Goal: Information Seeking & Learning: Check status

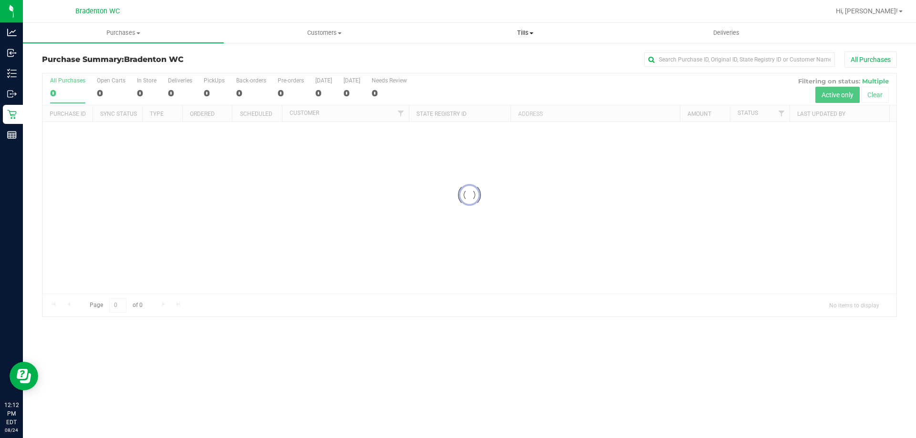
click at [533, 29] on span "Tills" at bounding box center [525, 33] width 200 height 9
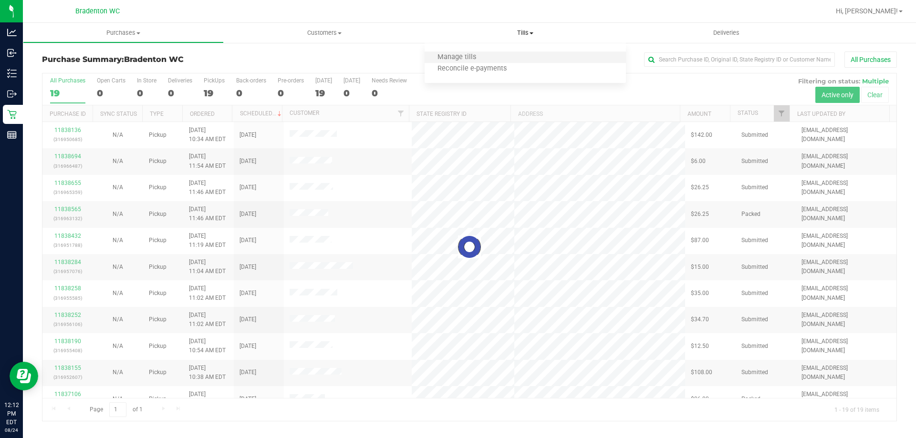
click at [491, 54] on li "Manage tills" at bounding box center [524, 57] width 201 height 11
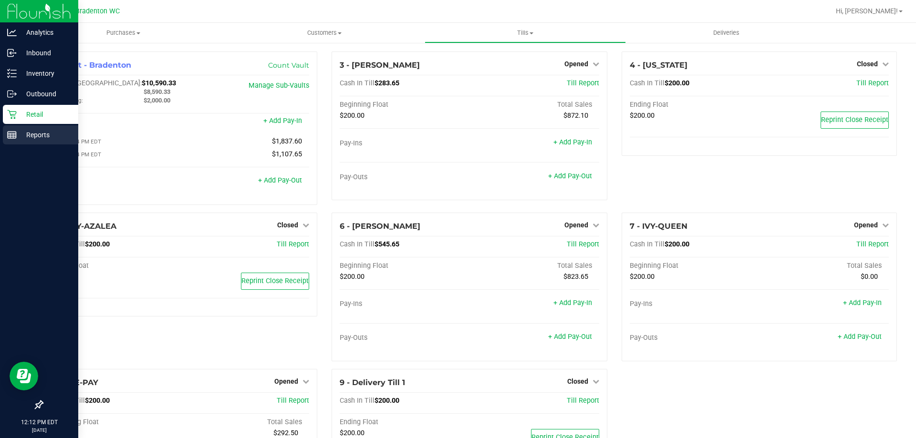
click at [45, 135] on p "Reports" at bounding box center [45, 134] width 57 height 11
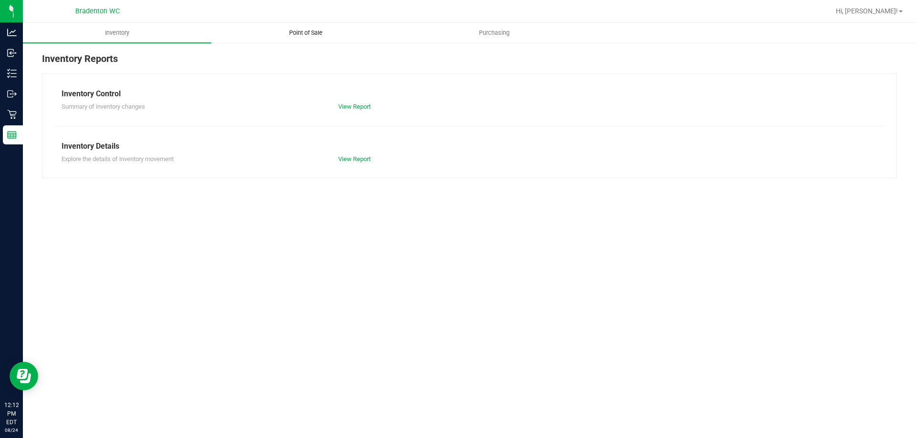
click at [313, 31] on span "Point of Sale" at bounding box center [305, 33] width 59 height 9
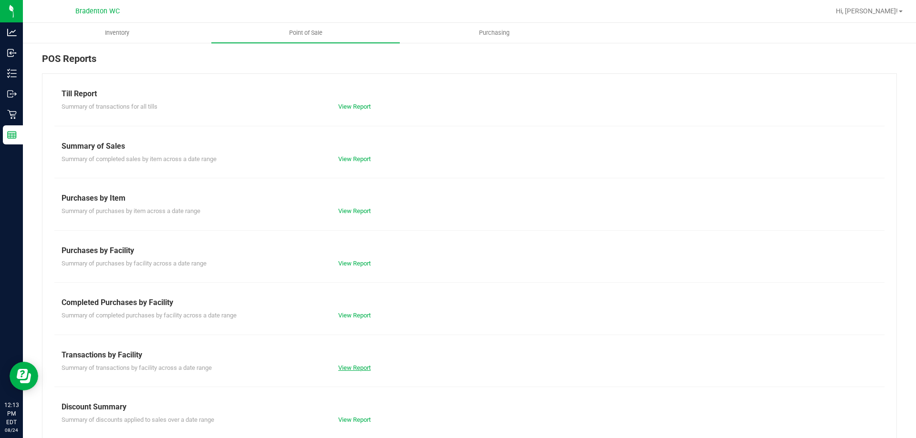
click at [355, 365] on link "View Report" at bounding box center [354, 367] width 32 height 7
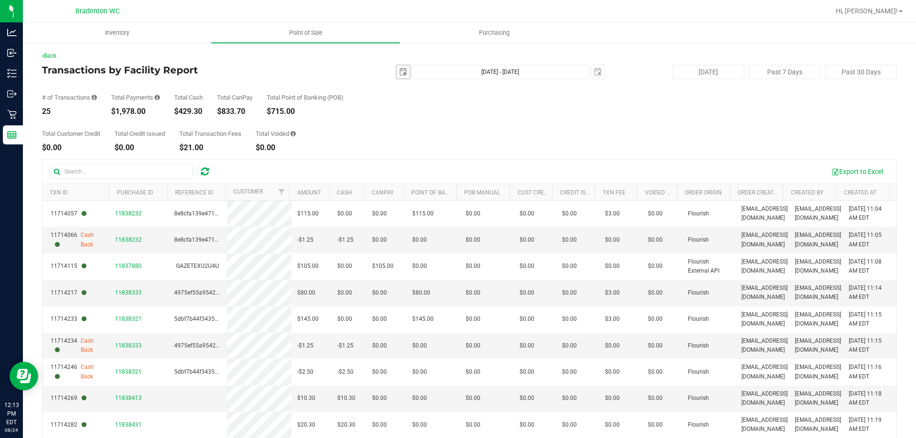
click at [400, 74] on span "select" at bounding box center [403, 72] width 8 height 8
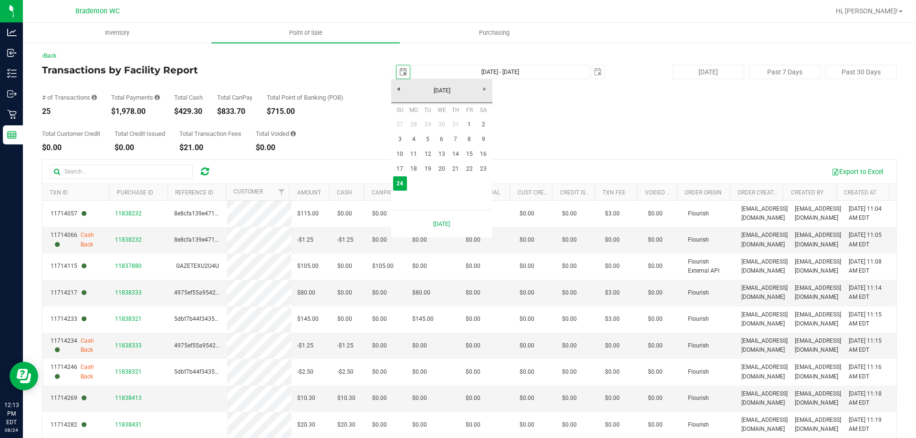
scroll to position [0, 24]
click at [482, 169] on link "23" at bounding box center [483, 169] width 14 height 15
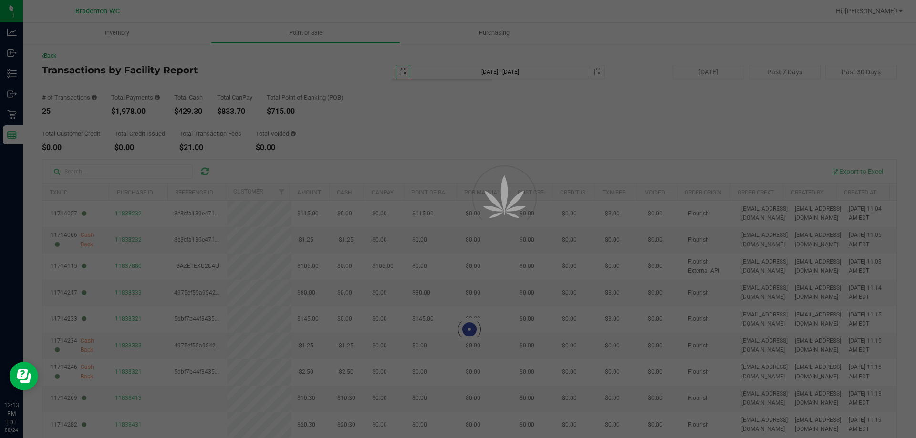
type input "[DATE]"
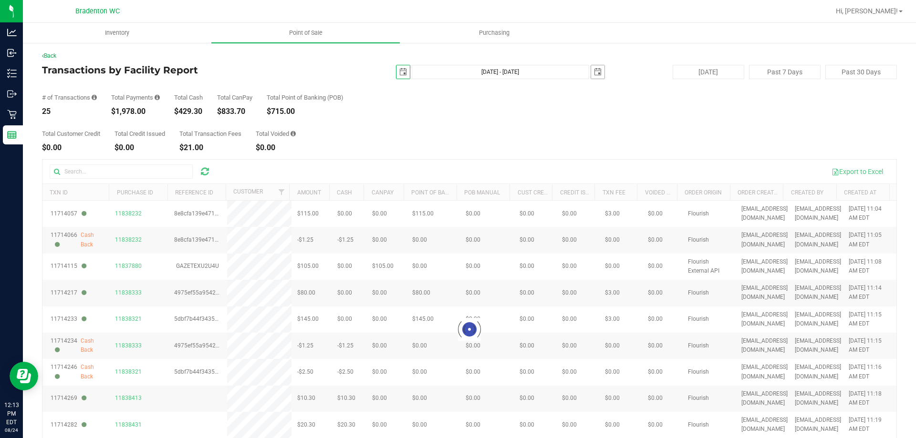
click at [594, 72] on span "select" at bounding box center [598, 72] width 8 height 8
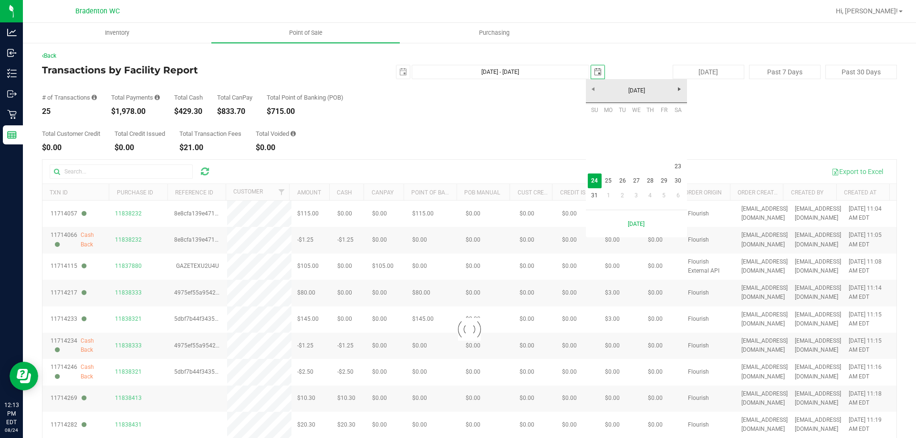
scroll to position [0, 24]
click at [675, 165] on link "23" at bounding box center [678, 166] width 14 height 15
type input "[DATE] - [DATE]"
type input "[DATE]"
